Goal: Information Seeking & Learning: Learn about a topic

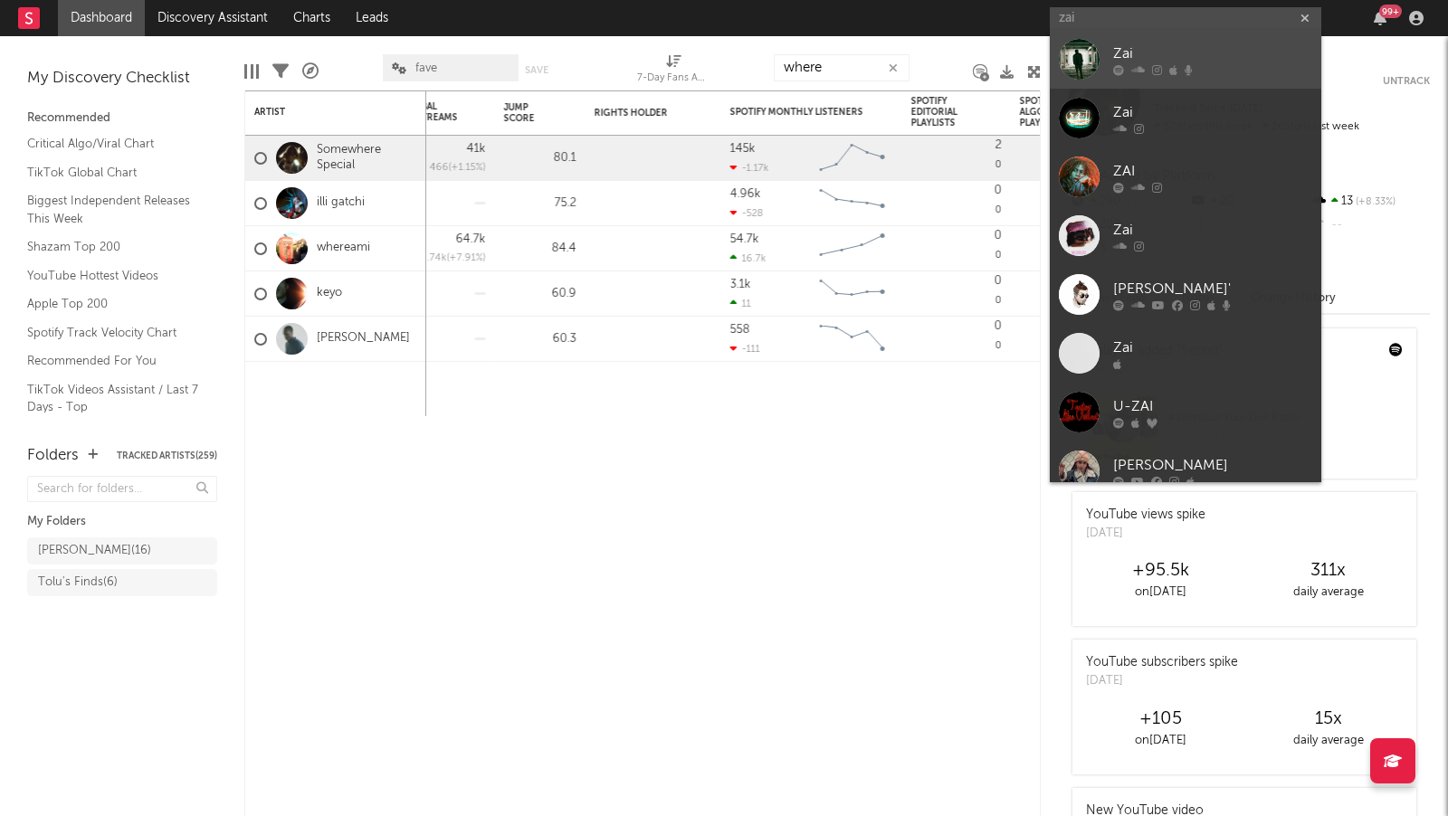
type input "zai"
click at [1224, 58] on div "Zai" at bounding box center [1212, 54] width 199 height 22
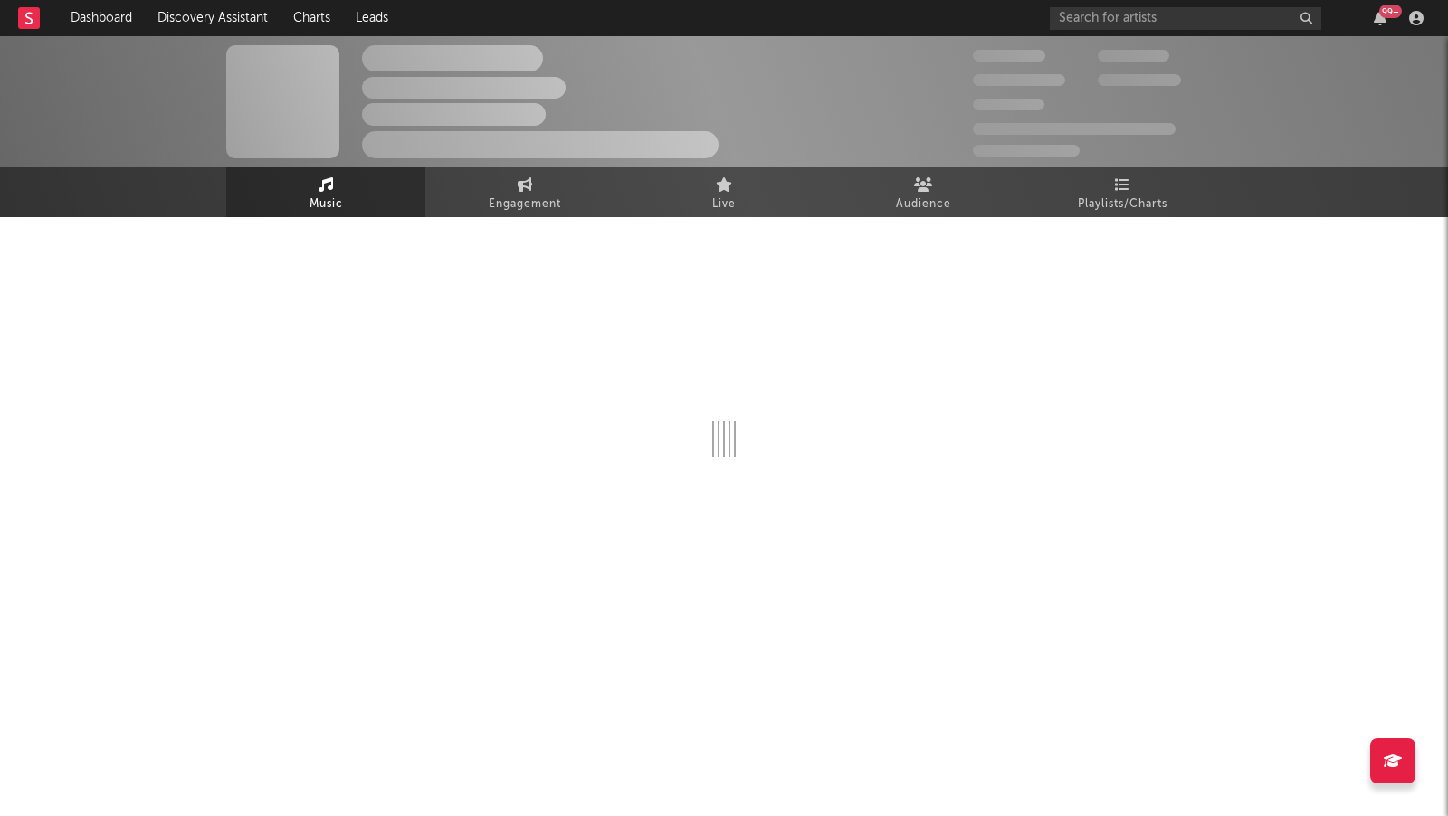
select select "1w"
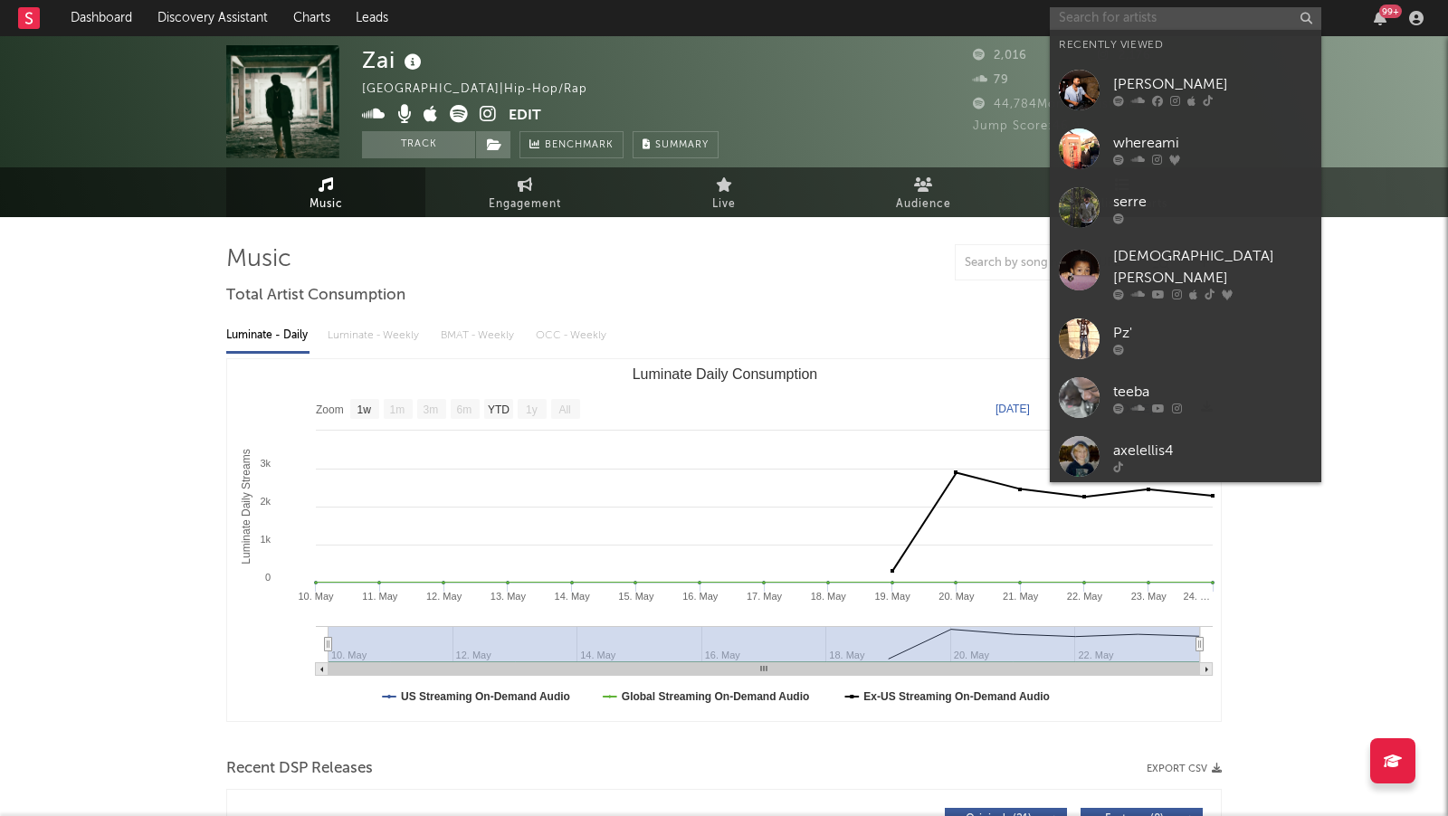
click at [1096, 24] on input "text" at bounding box center [1184, 18] width 271 height 23
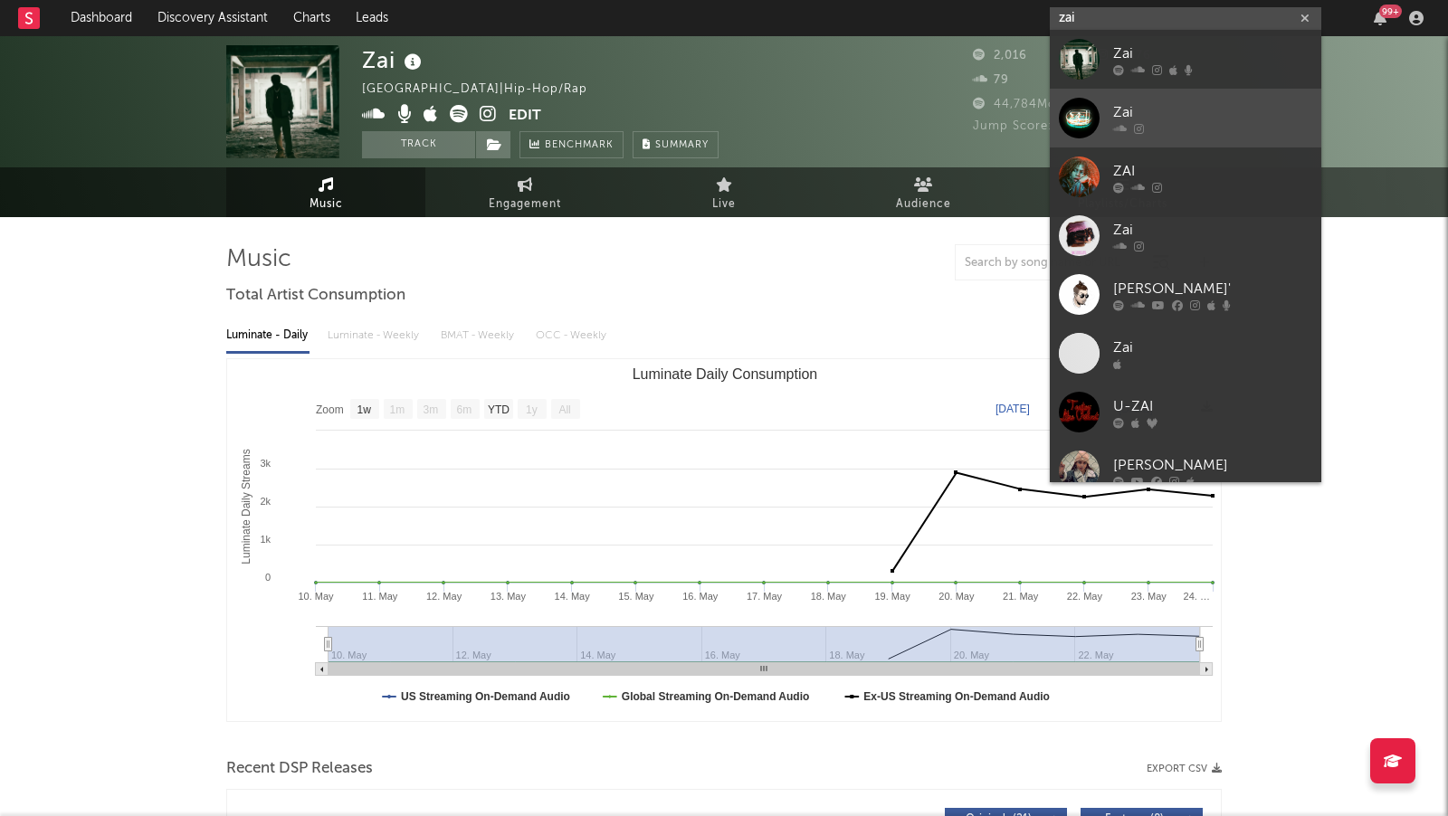
type input "zai"
click at [1211, 134] on div at bounding box center [1212, 129] width 199 height 11
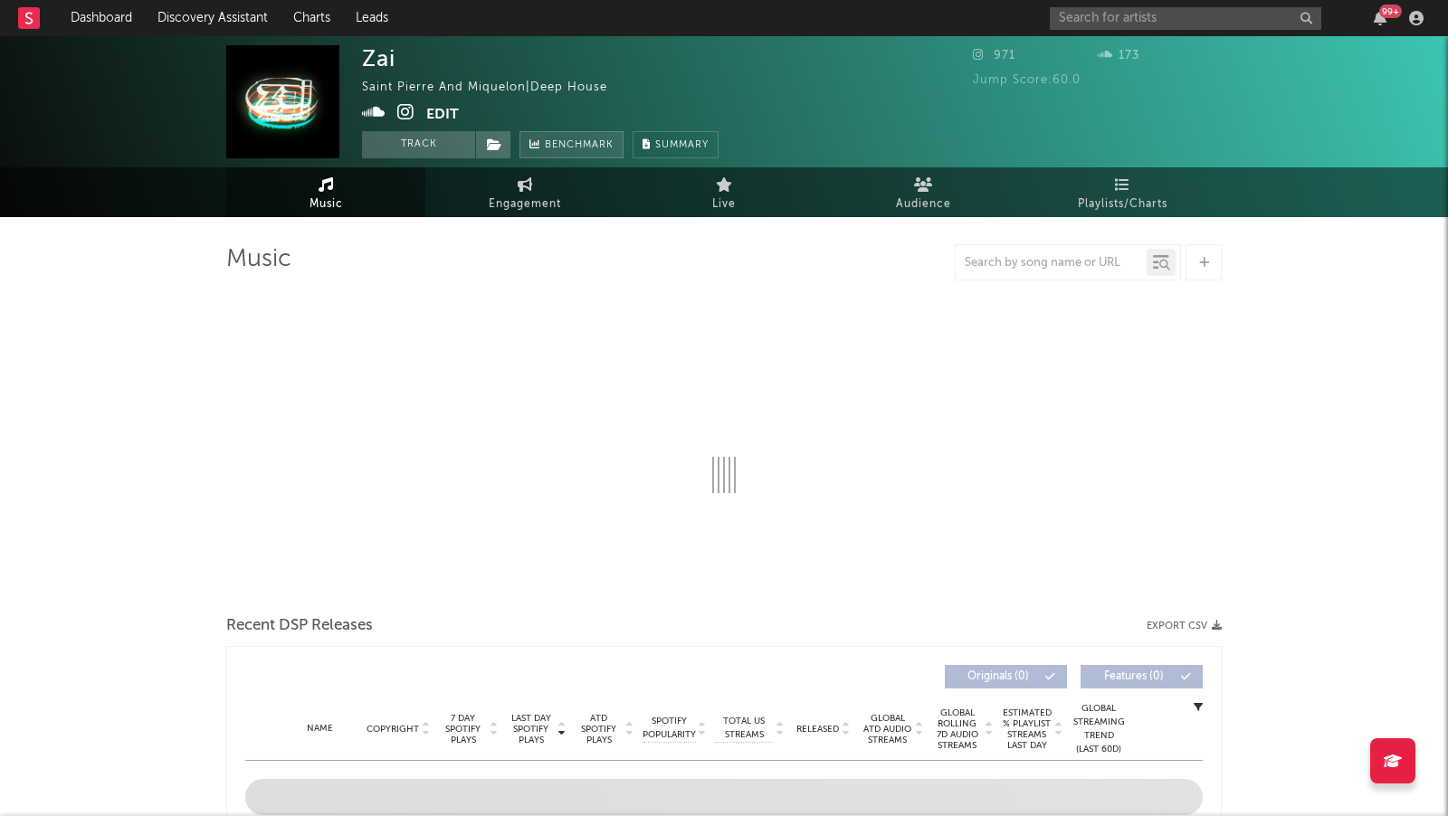
select select "1w"
